Goal: Information Seeking & Learning: Learn about a topic

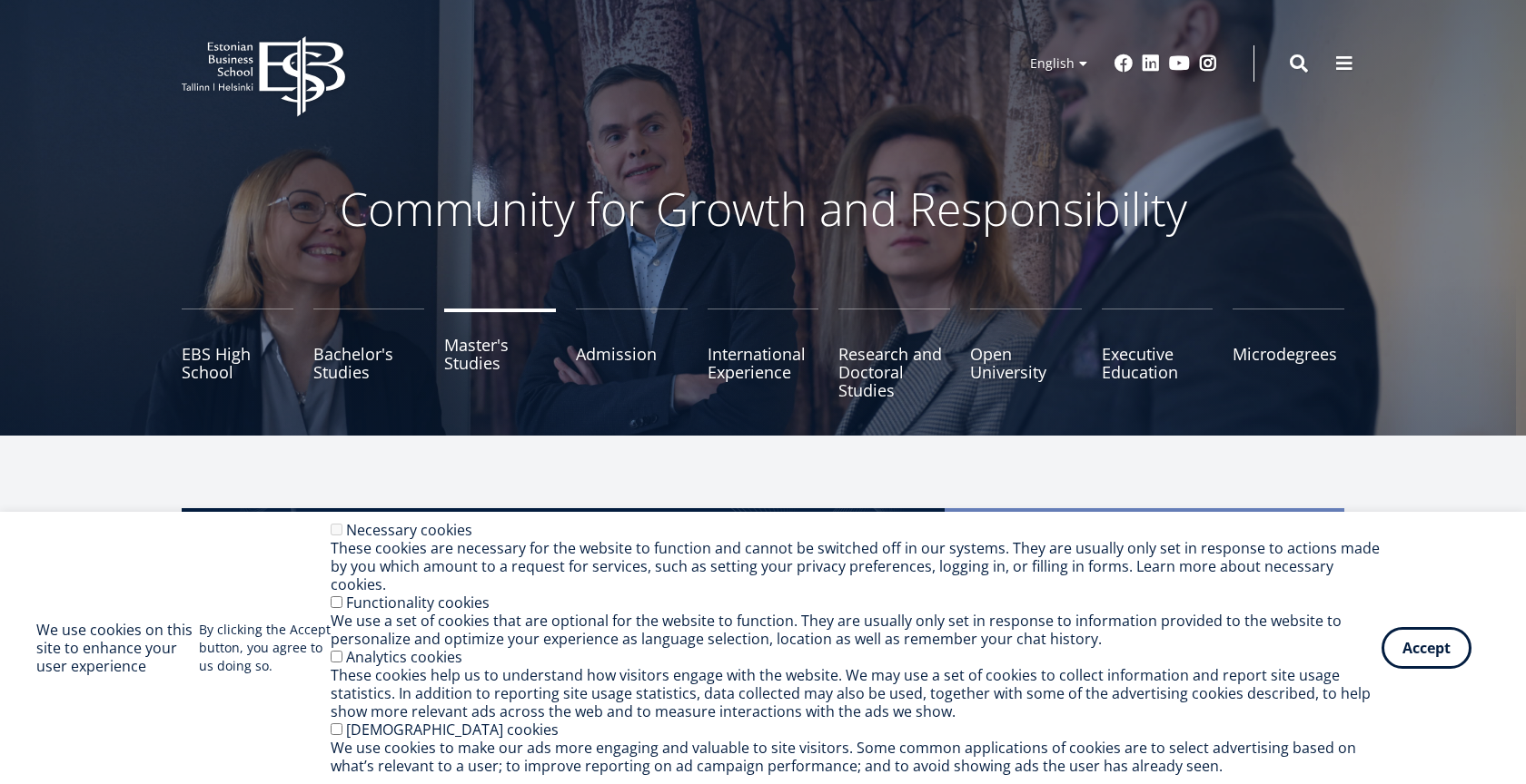
click at [470, 362] on link "Master's Studies" at bounding box center [500, 354] width 112 height 91
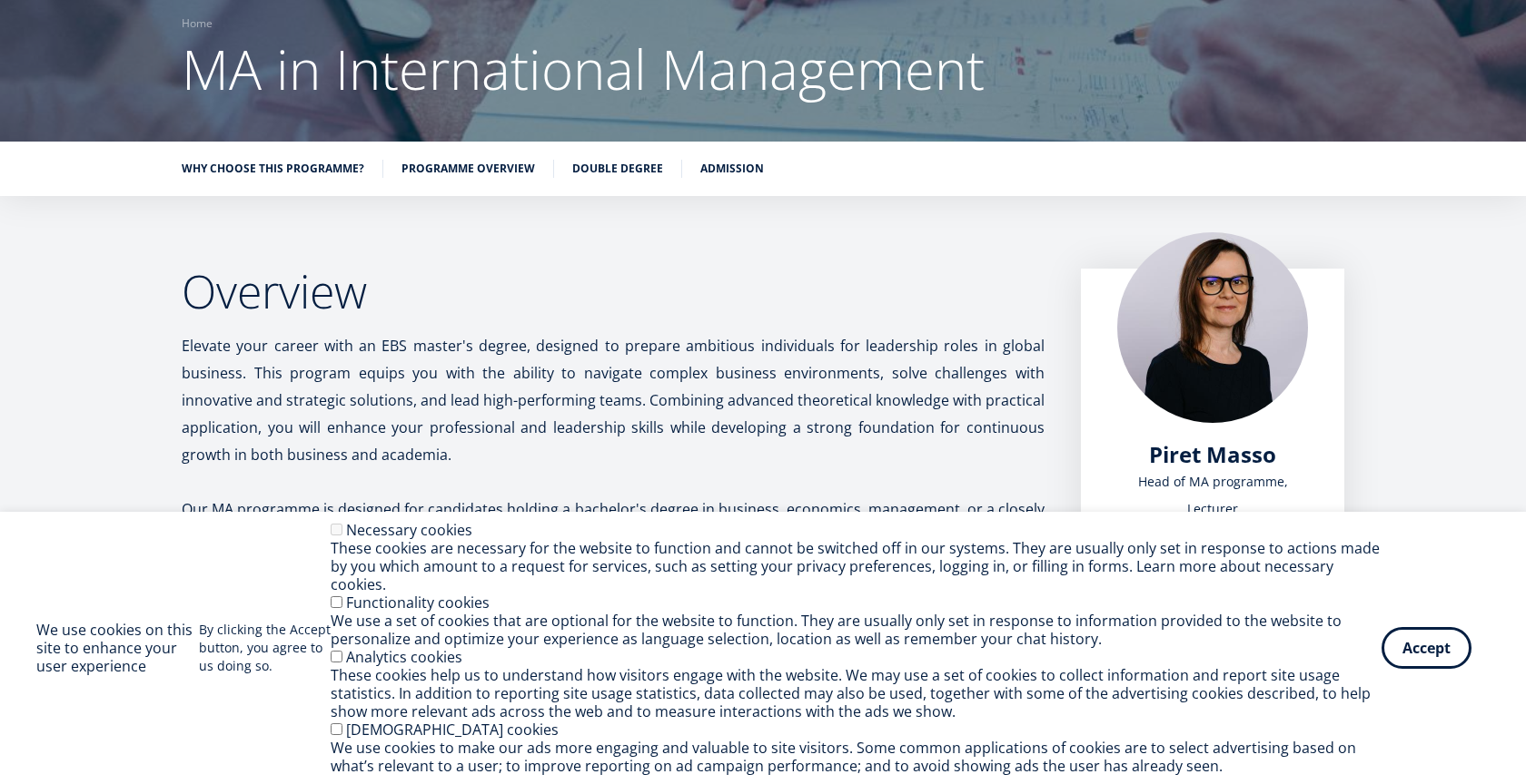
scroll to position [181, 0]
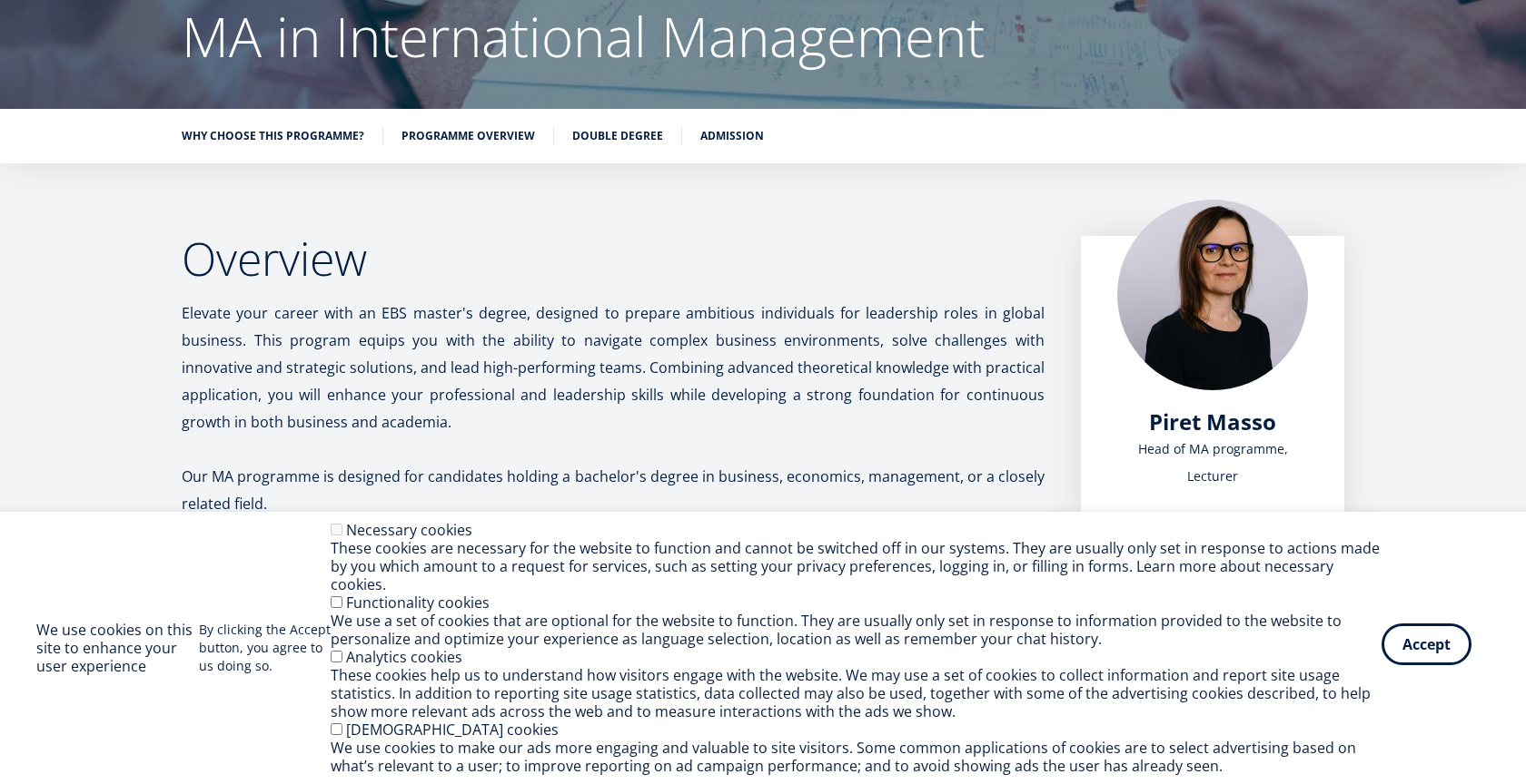
click at [1438, 662] on button "Accept" at bounding box center [1426, 644] width 90 height 42
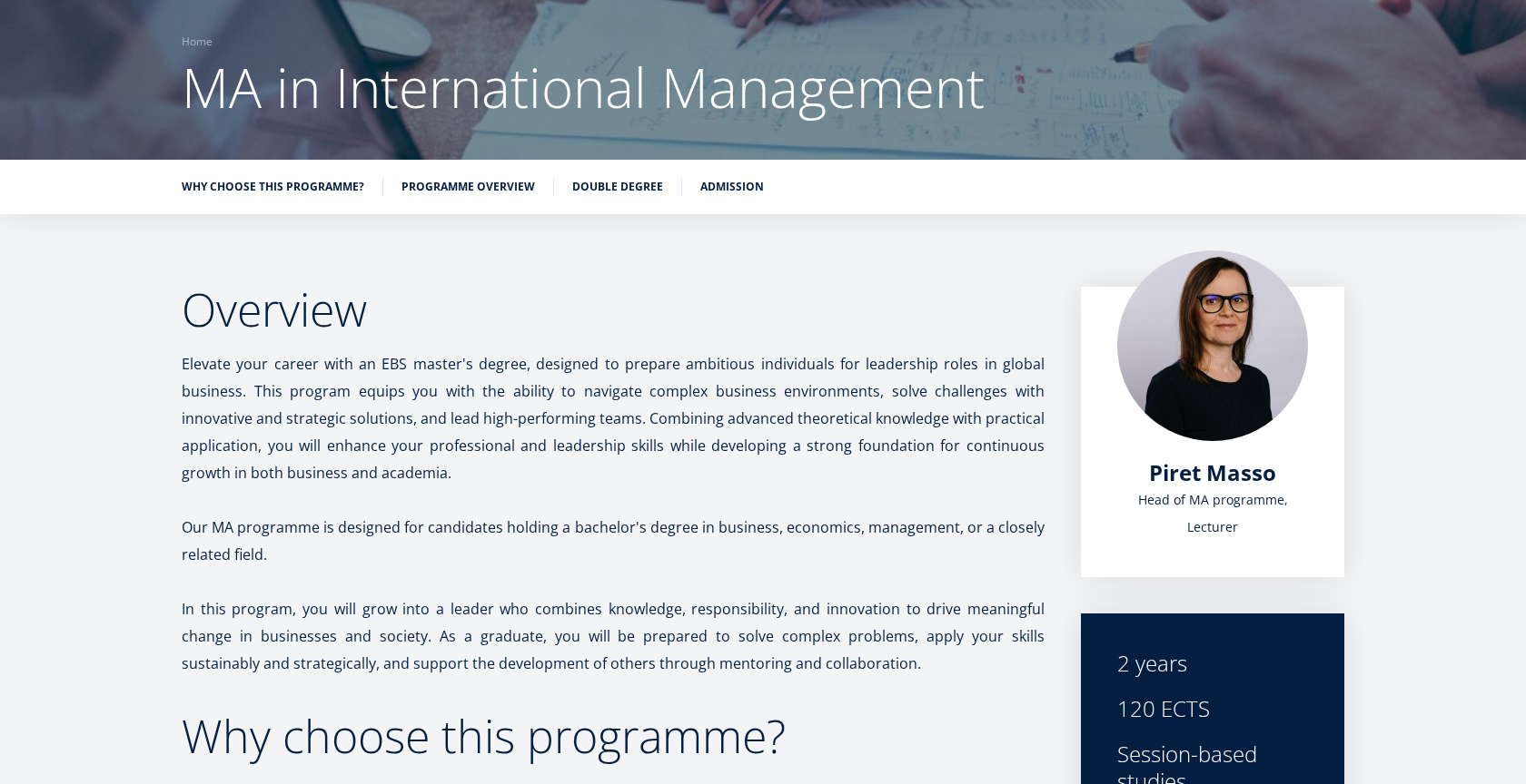
scroll to position [0, 0]
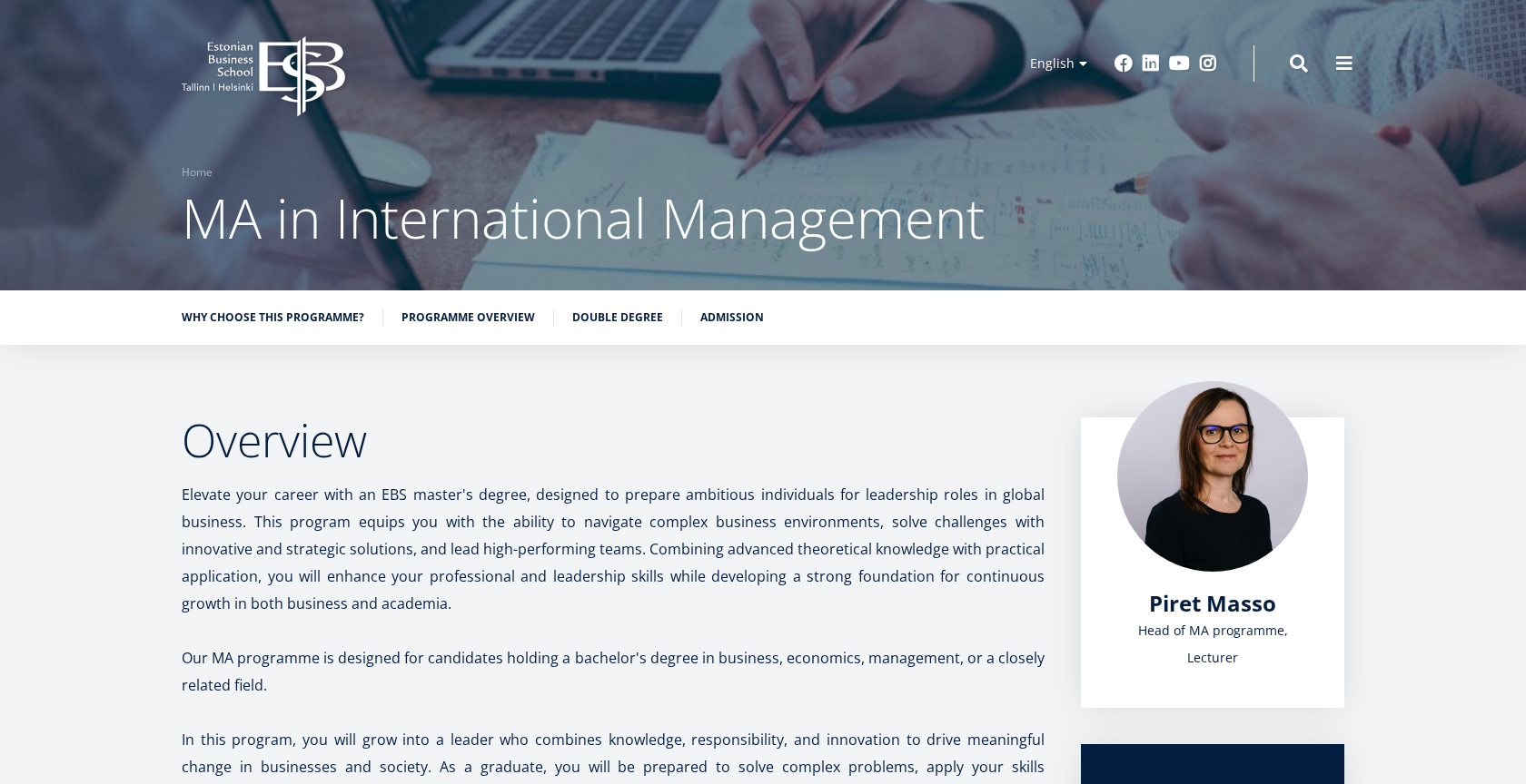
click at [229, 71] on icon "EBS Logo Created with Sketch." at bounding box center [263, 77] width 164 height 81
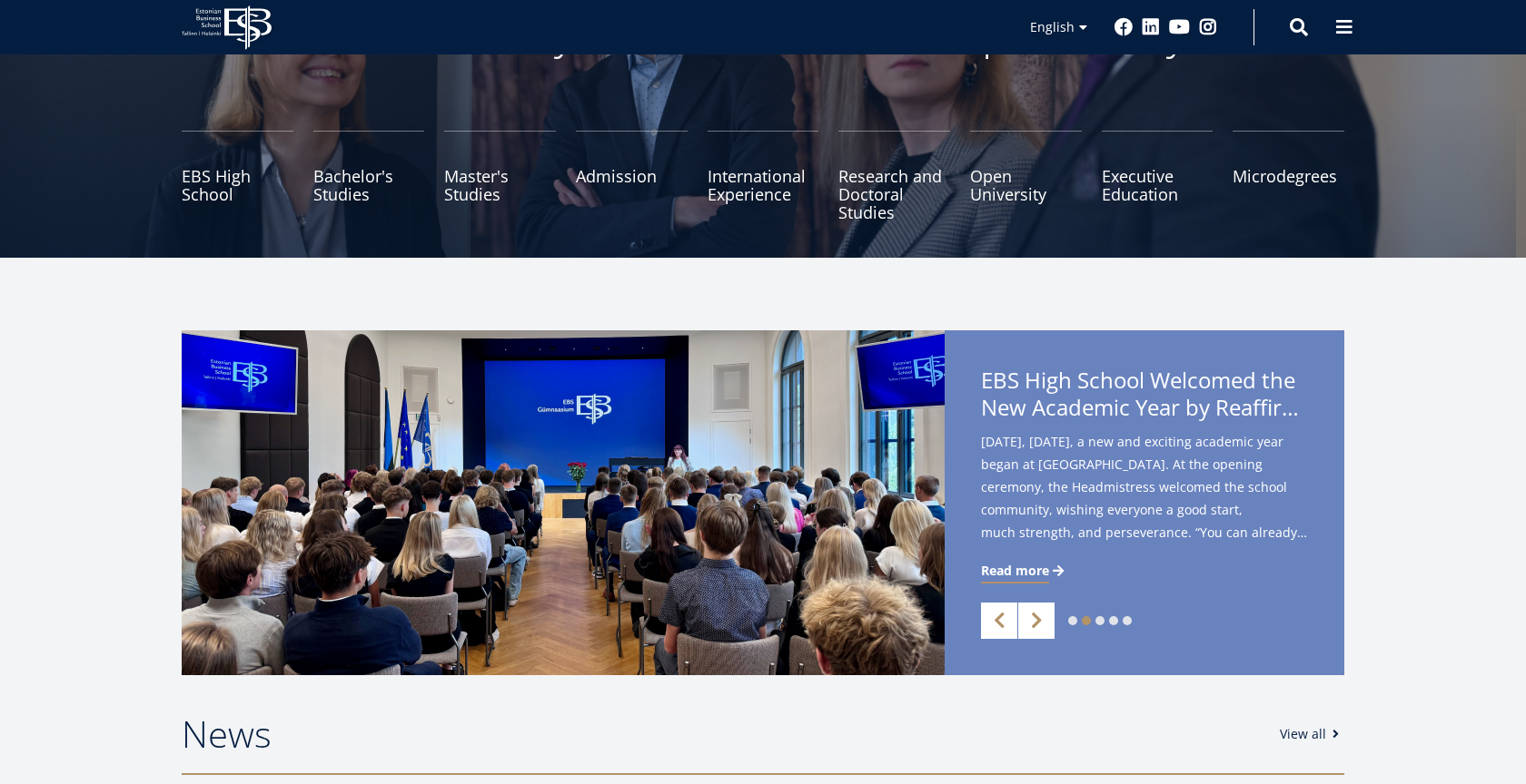
scroll to position [181, 0]
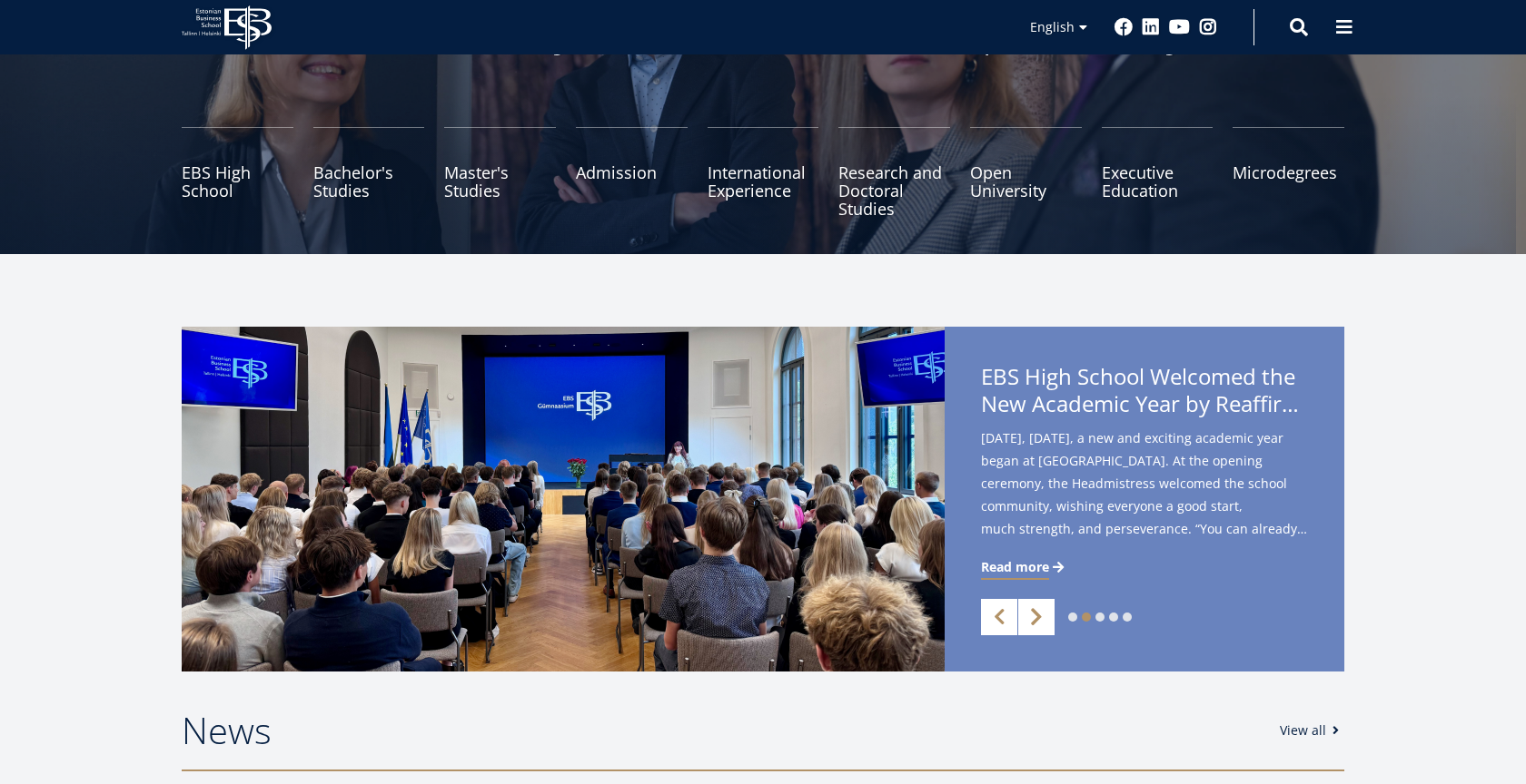
click at [1026, 631] on link "Next" at bounding box center [1036, 617] width 37 height 37
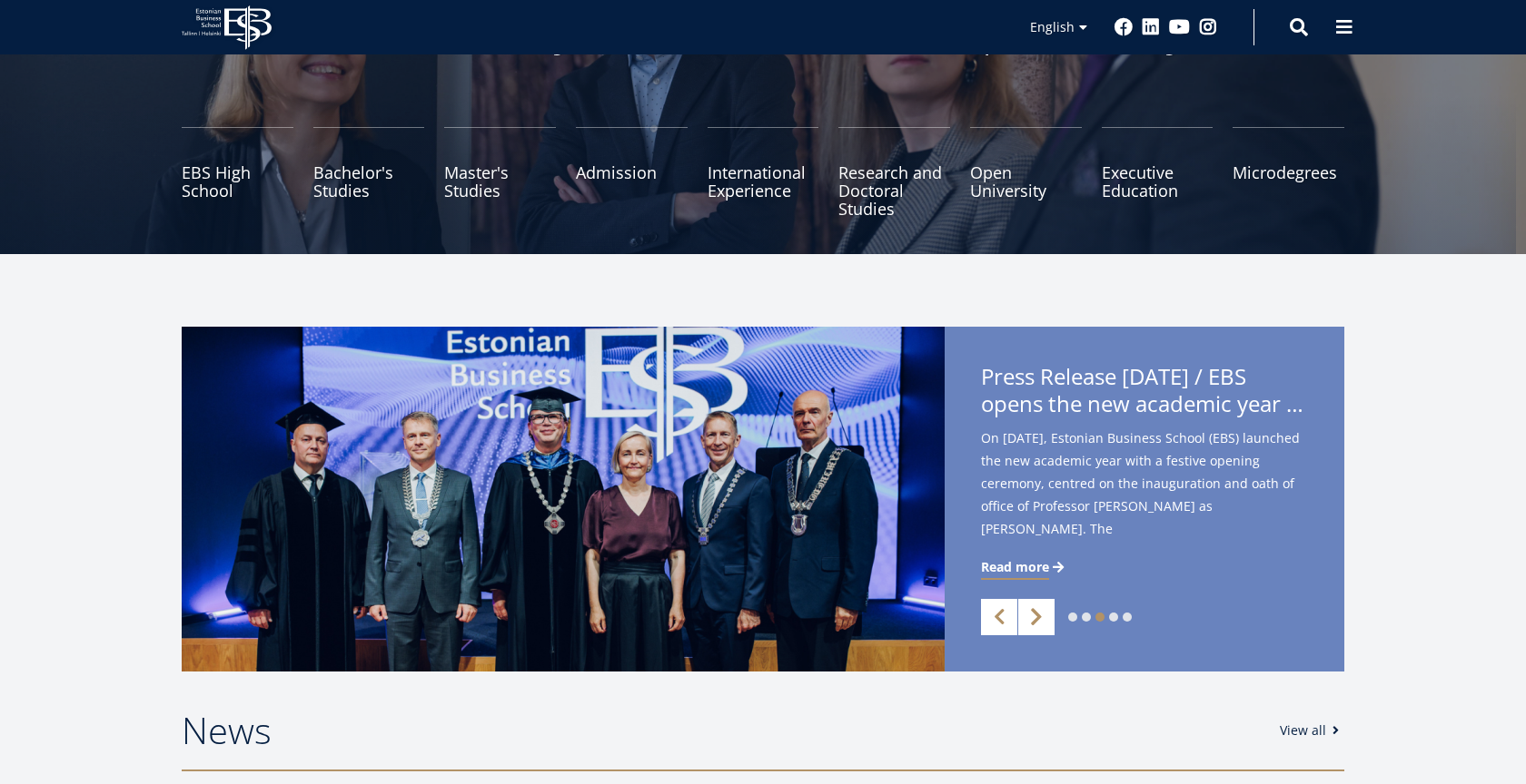
click at [1032, 624] on link "Next" at bounding box center [1036, 617] width 37 height 37
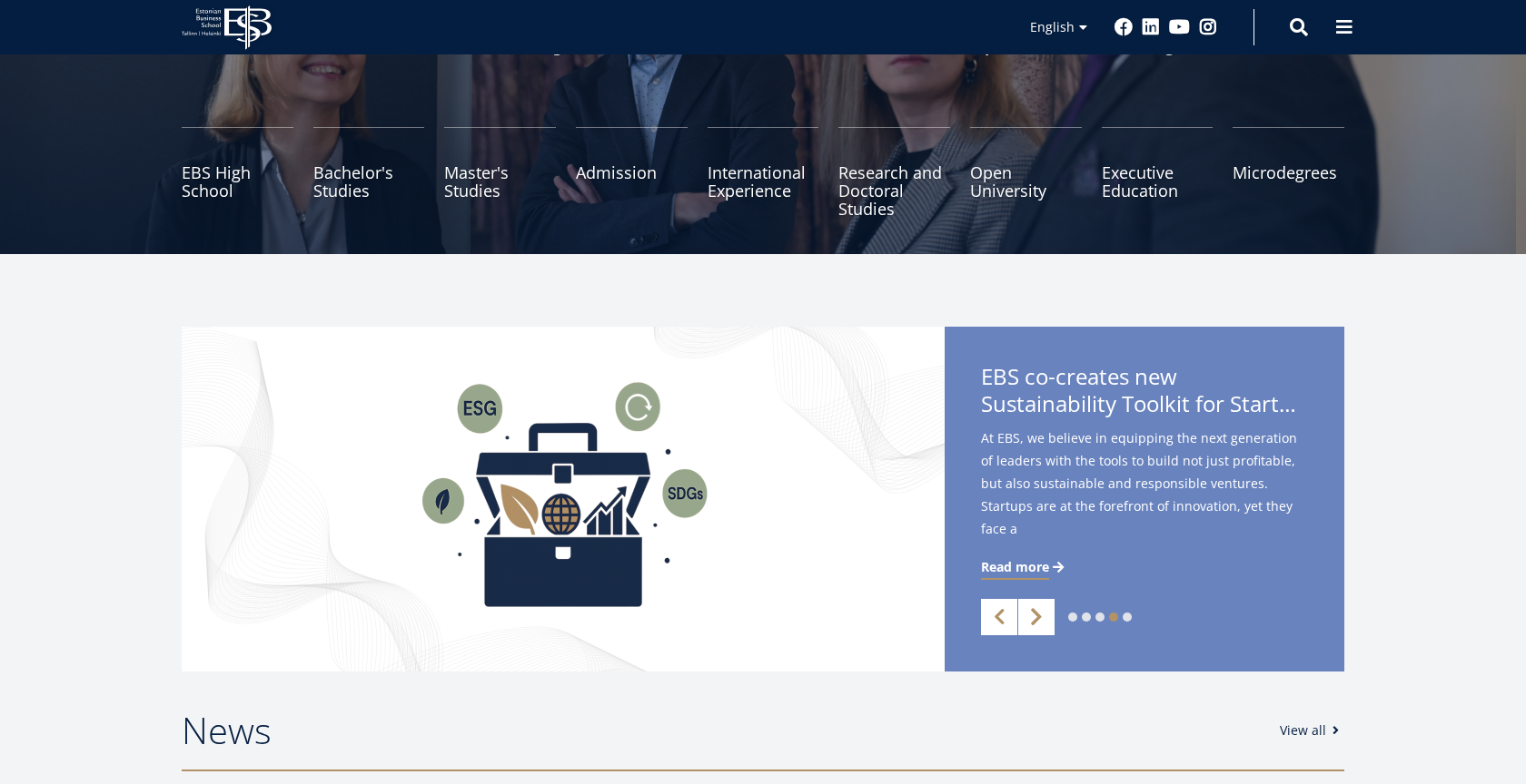
click at [1032, 624] on link "Next" at bounding box center [1036, 617] width 37 height 37
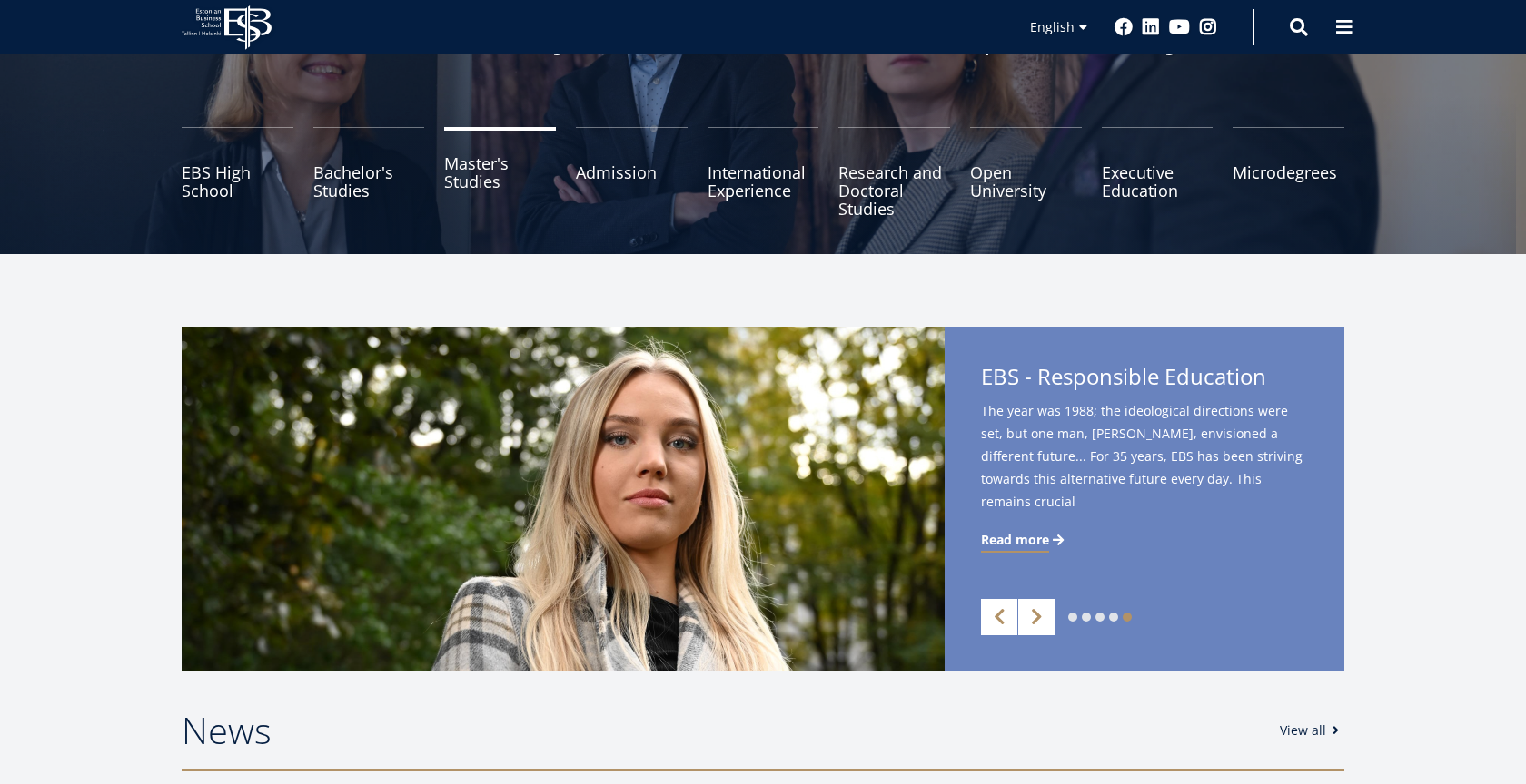
click at [462, 175] on link "Master's Studies" at bounding box center [500, 172] width 112 height 91
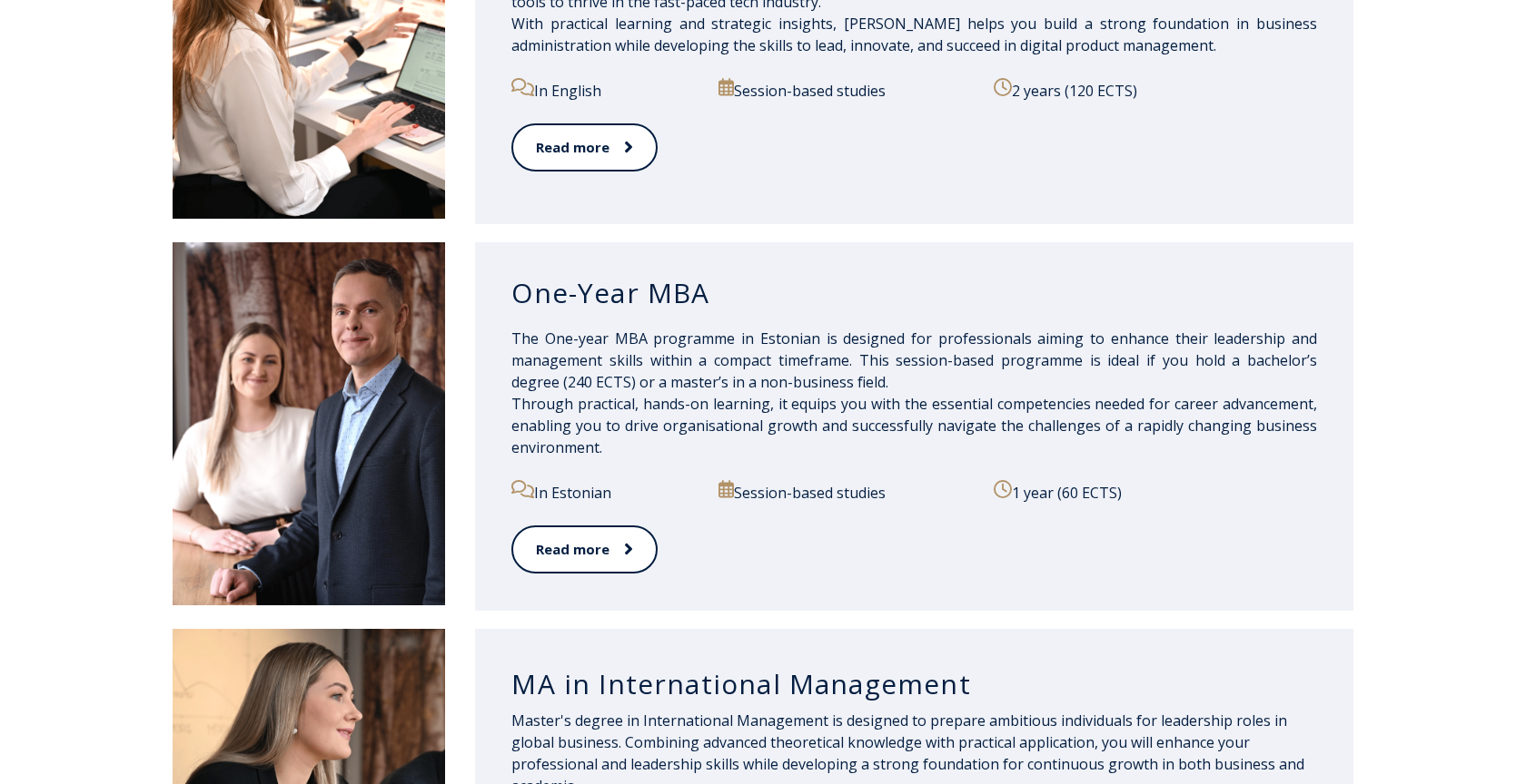
scroll to position [1543, 0]
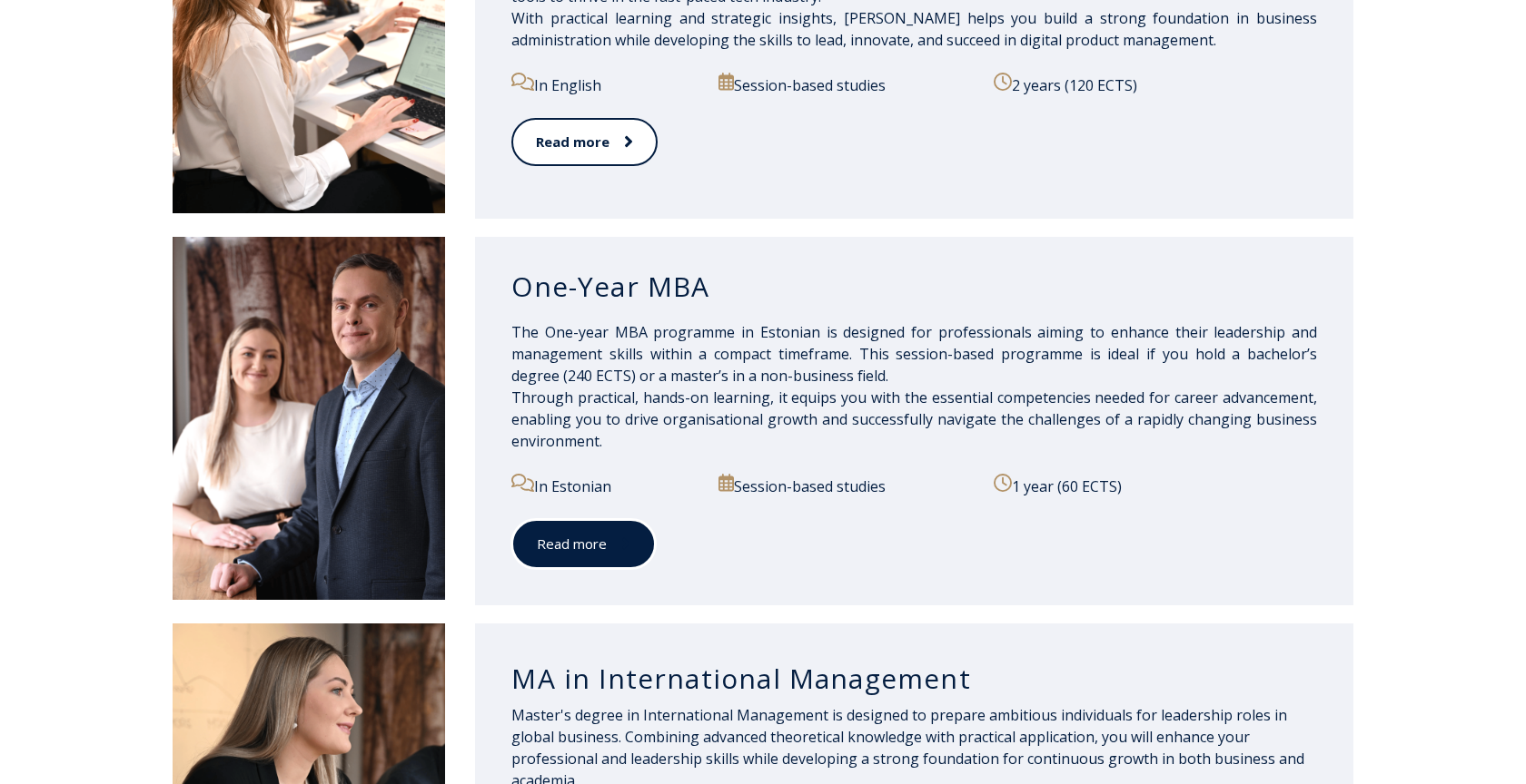
click at [585, 553] on link "Read more" at bounding box center [584, 544] width 145 height 50
